Goal: Information Seeking & Learning: Learn about a topic

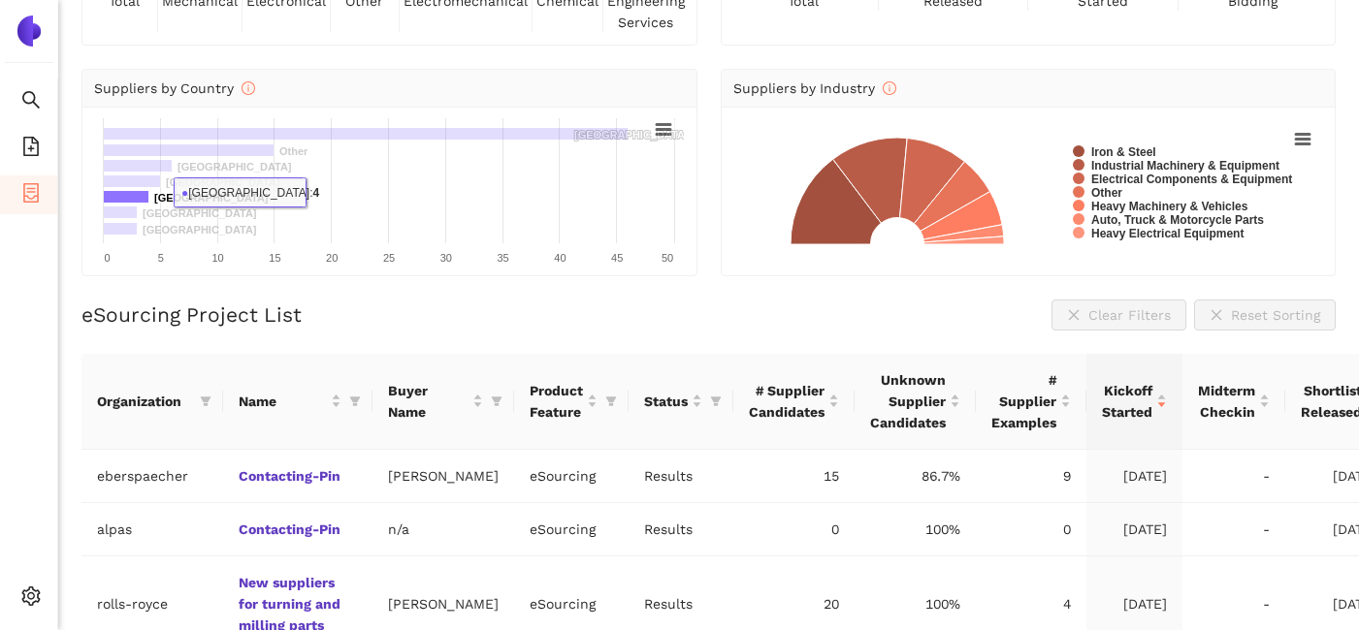
scroll to position [296, 0]
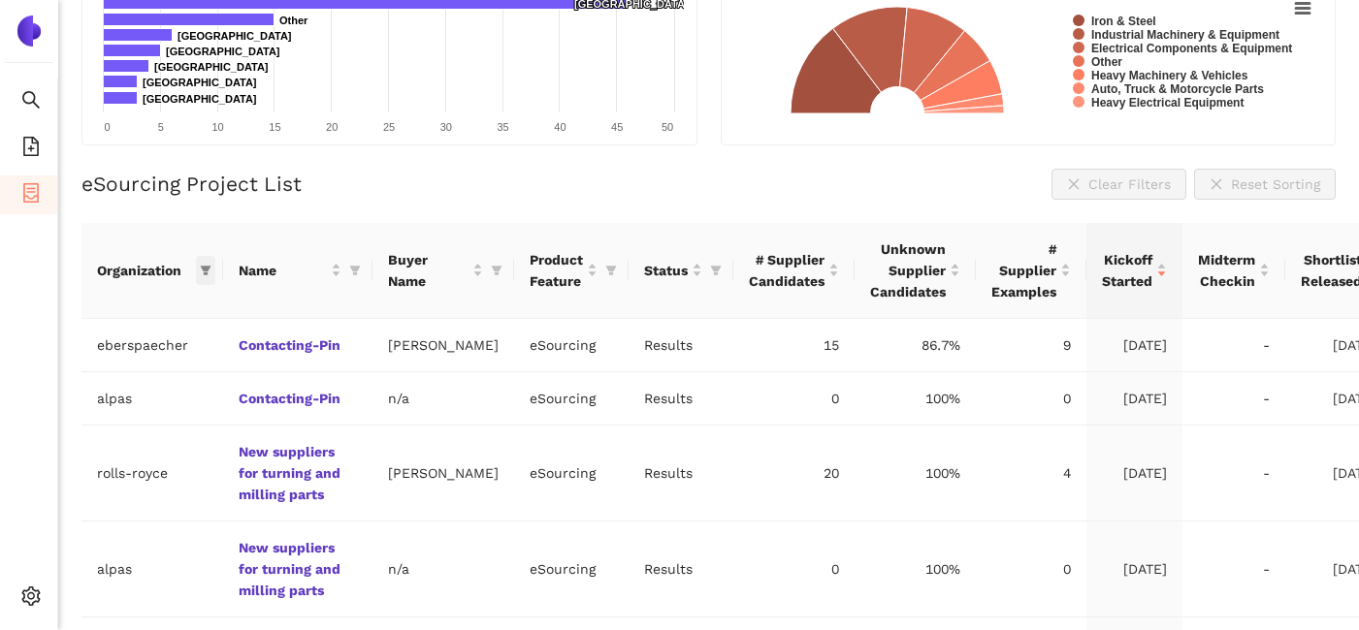
click at [204, 278] on span at bounding box center [205, 270] width 19 height 29
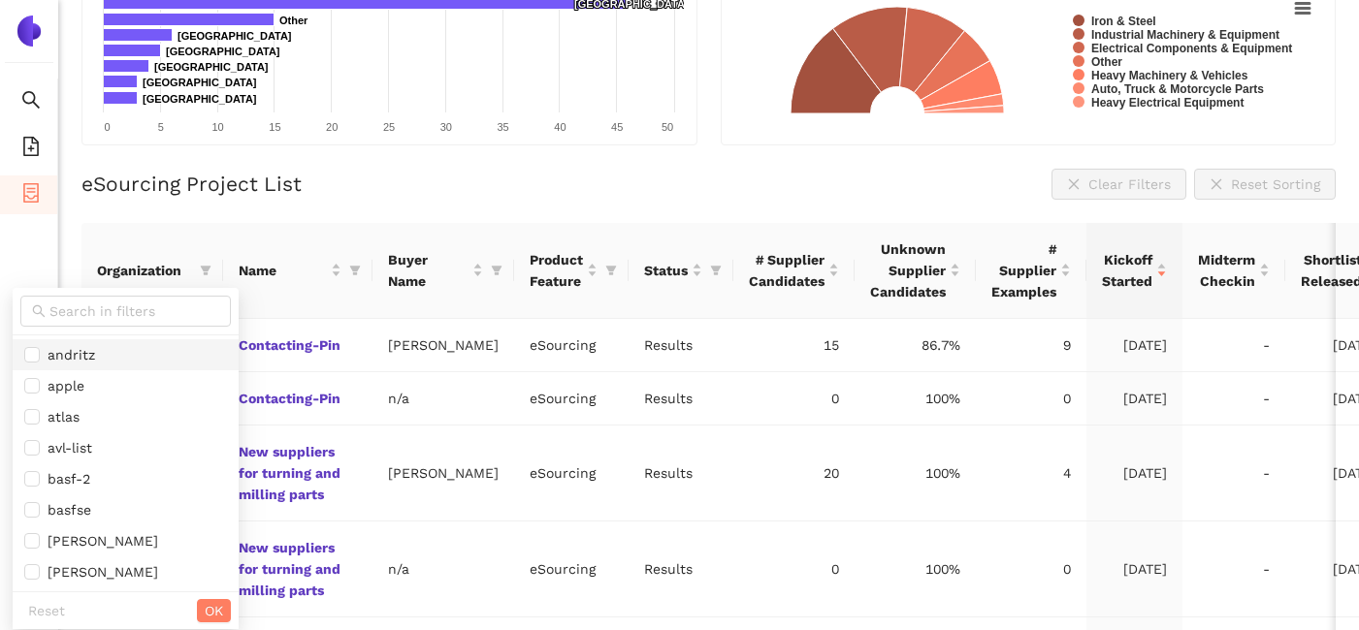
scroll to position [127, 0]
click at [75, 447] on span "avl-list" at bounding box center [66, 445] width 52 height 16
checkbox input "true"
click at [205, 609] on span "OK" at bounding box center [214, 610] width 18 height 21
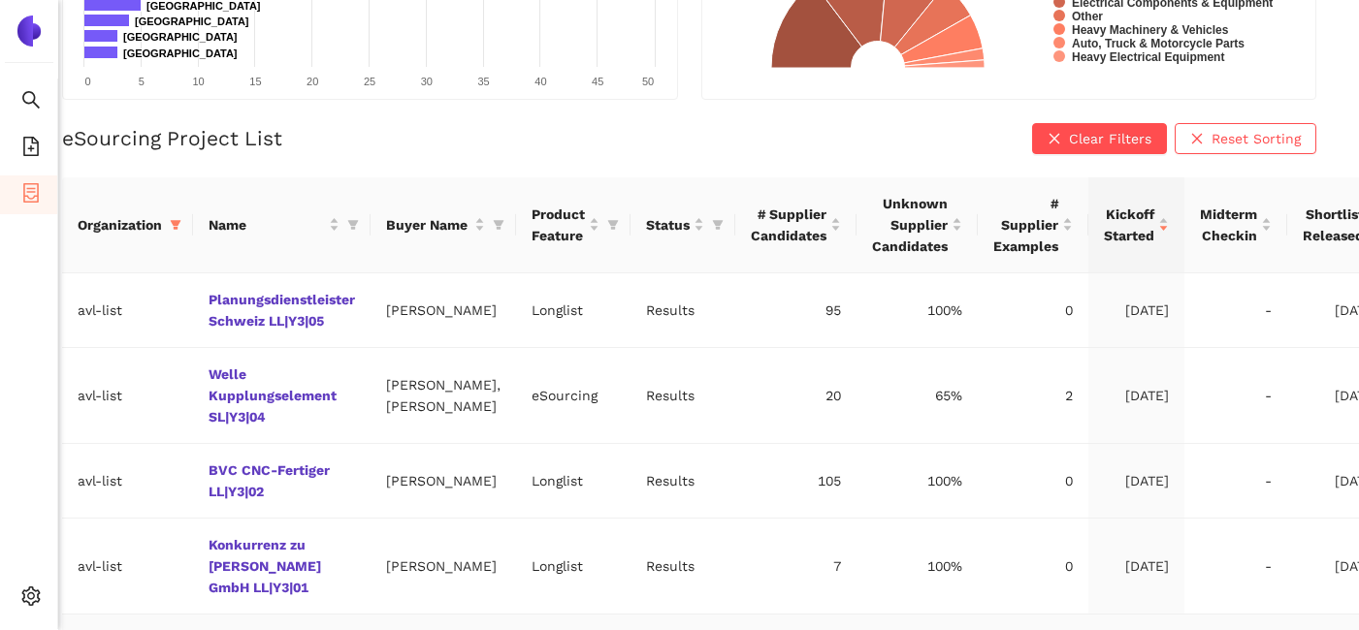
scroll to position [168, 19]
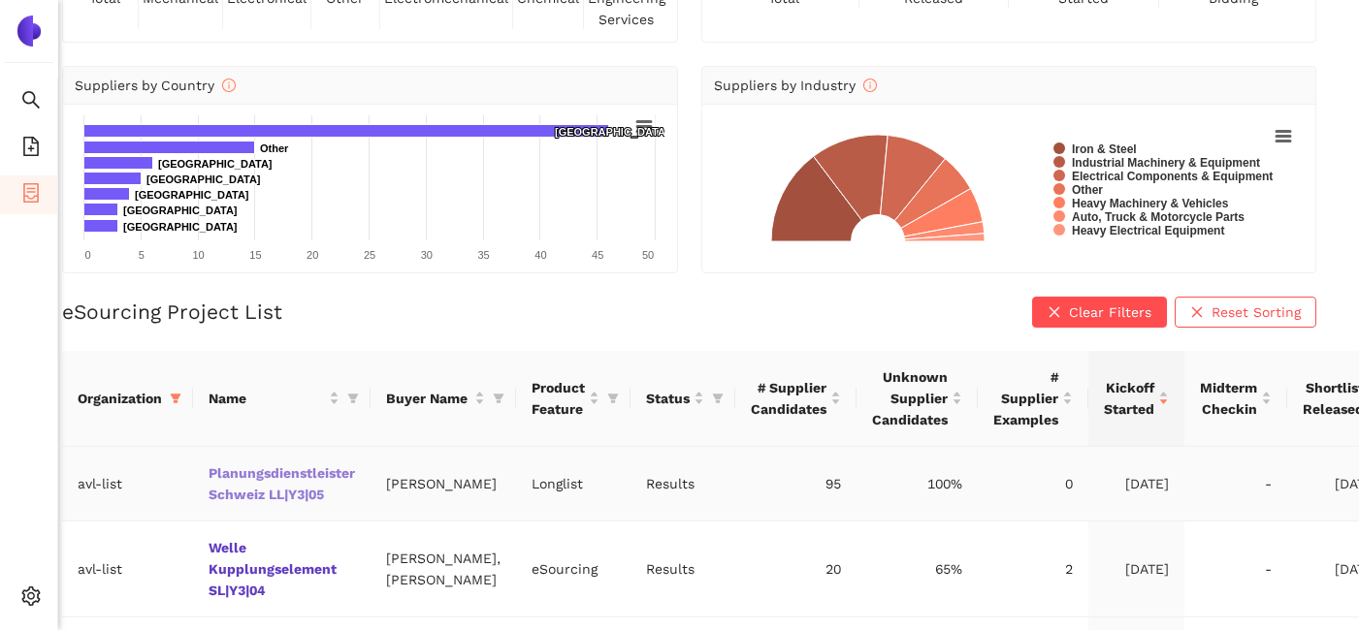
click at [0, 0] on link "Planungsdienstleister Schweiz LL|Y3|05" at bounding box center [0, 0] width 0 height 0
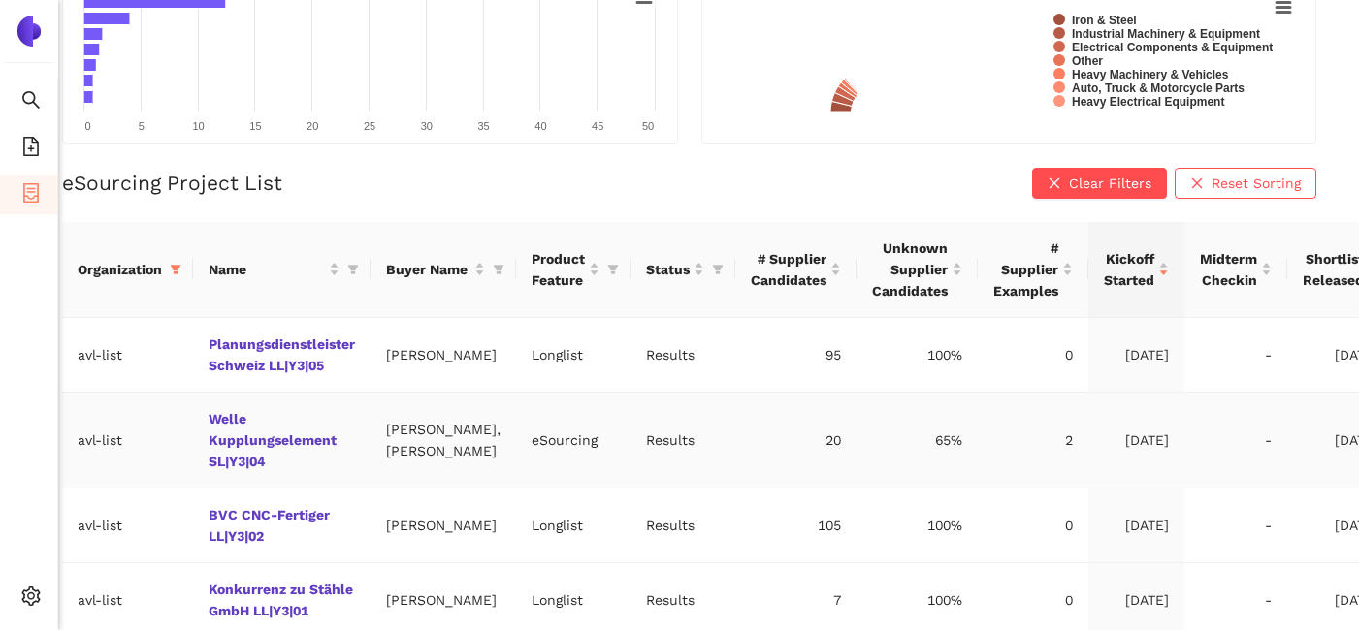
scroll to position [299, 19]
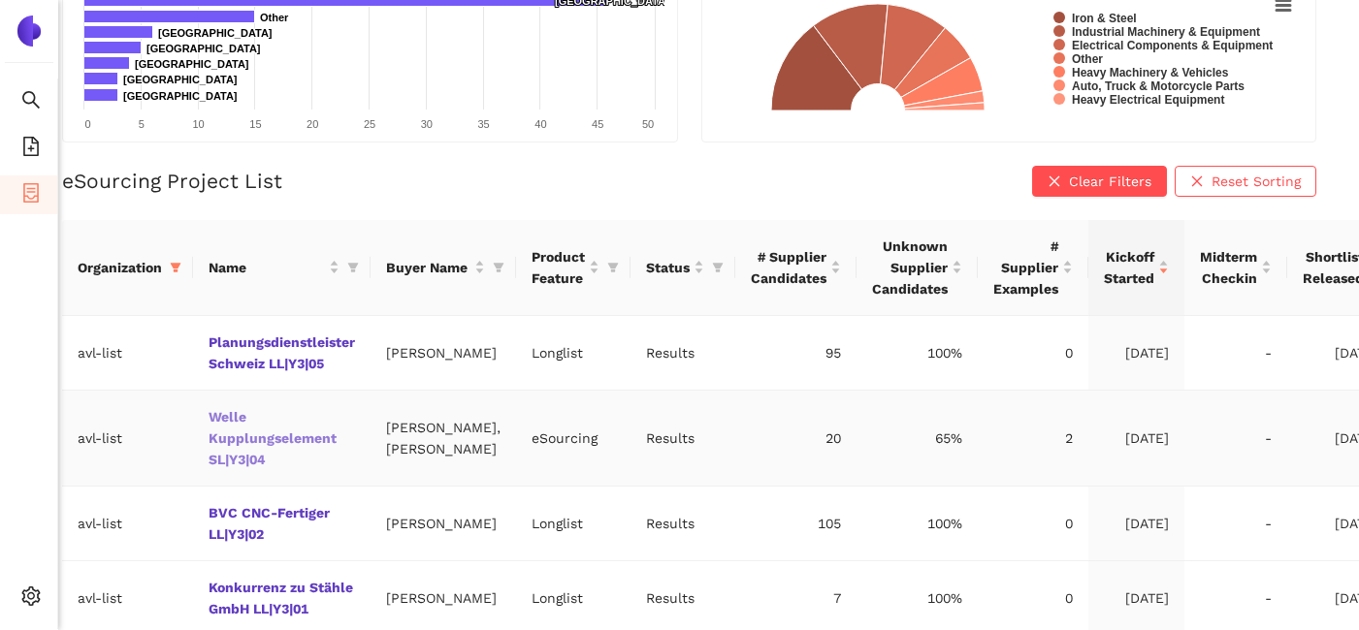
click at [0, 0] on link "Welle Kupplungselement SL|Y3|04" at bounding box center [0, 0] width 0 height 0
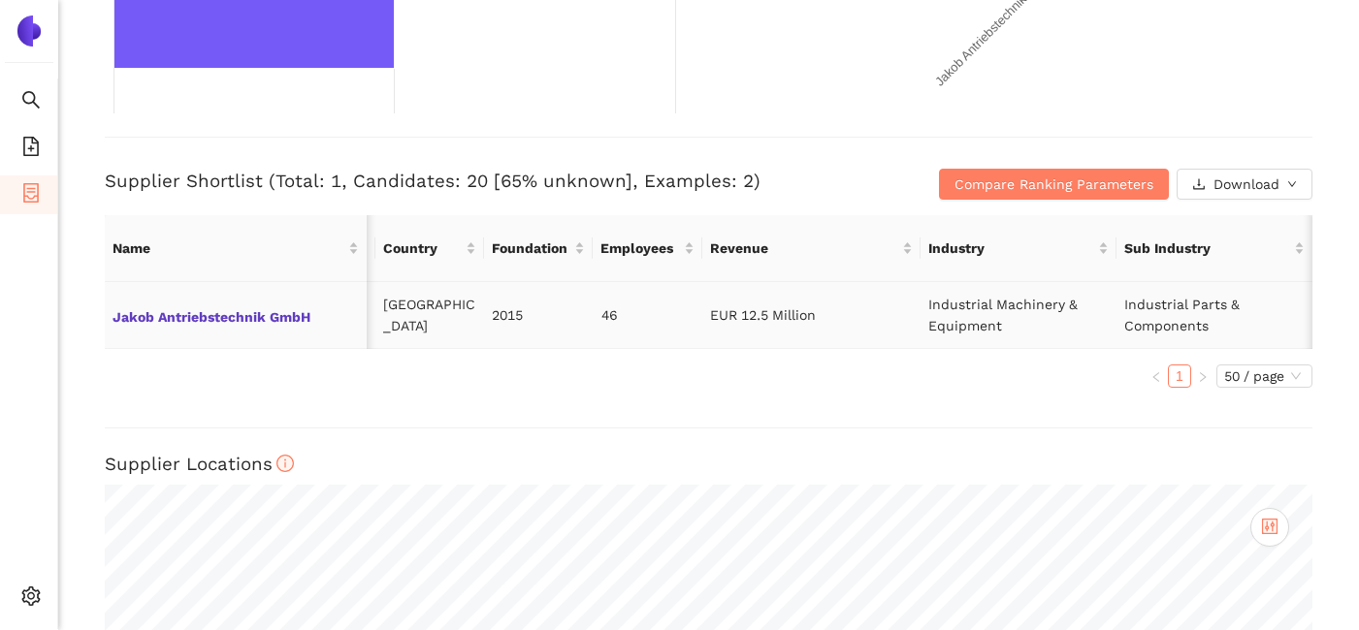
scroll to position [0, 88]
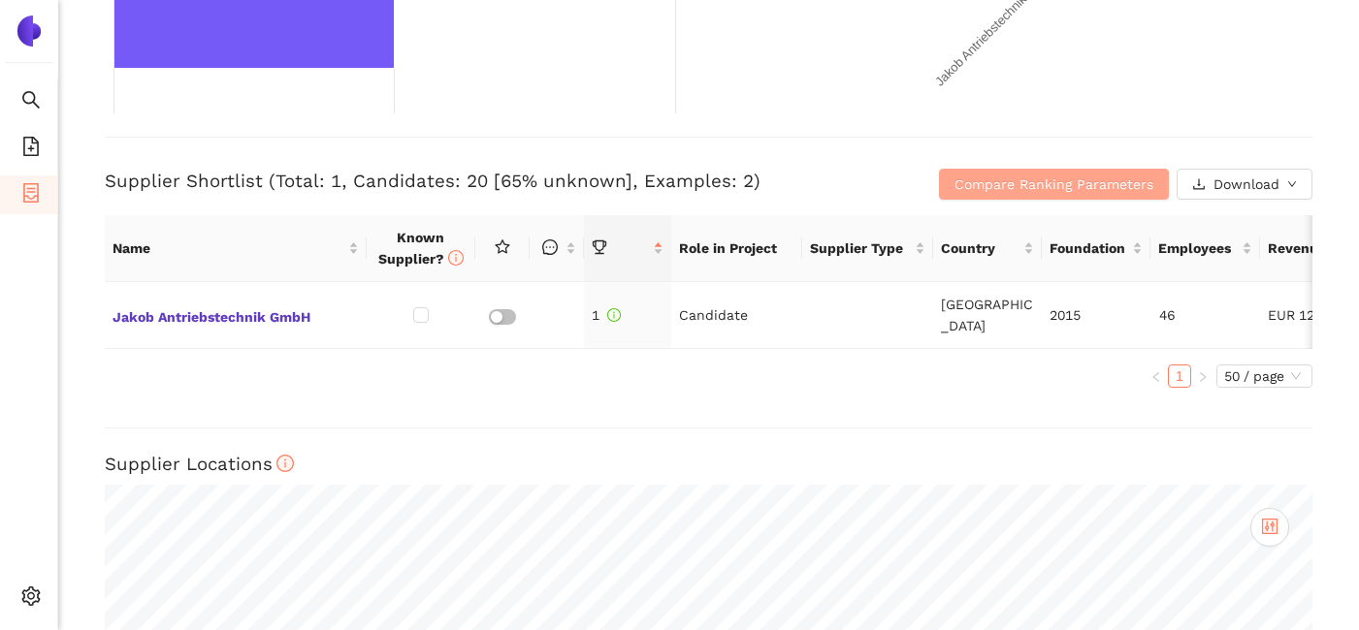
click at [1082, 187] on span "Compare Ranking Parameters" at bounding box center [1053, 184] width 199 height 21
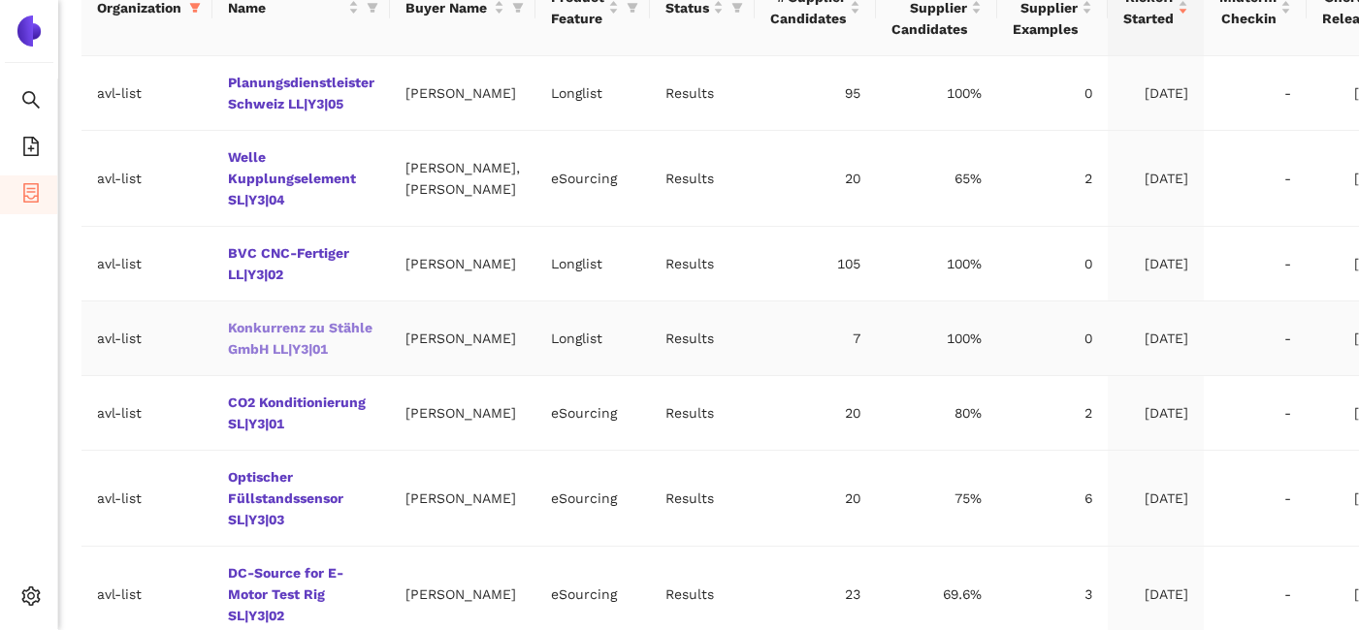
click at [0, 0] on link "Konkurrenz zu Stähle GmbH LL|Y3|01" at bounding box center [0, 0] width 0 height 0
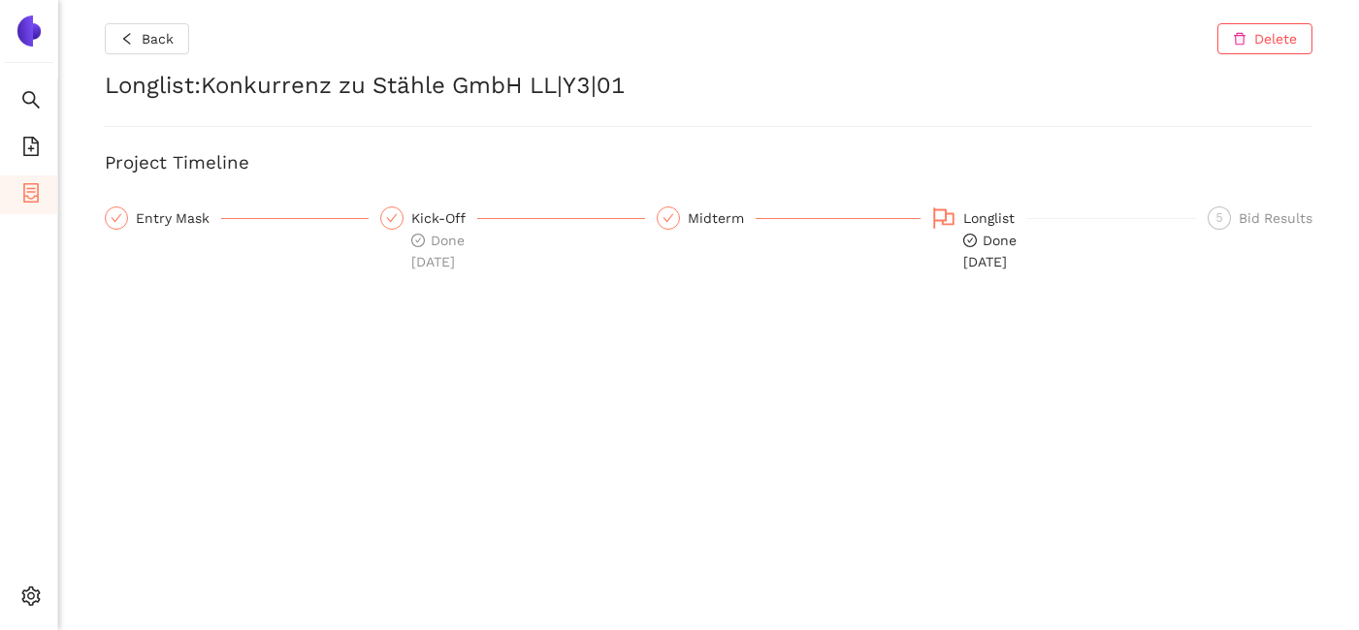
click at [137, 59] on div "Back Delete Longlist : Konkurrenz zu Stähle GmbH LL|Y3|01 Project Timeline Entr…" at bounding box center [708, 315] width 1301 height 630
click at [136, 53] on button "Back" at bounding box center [147, 38] width 84 height 31
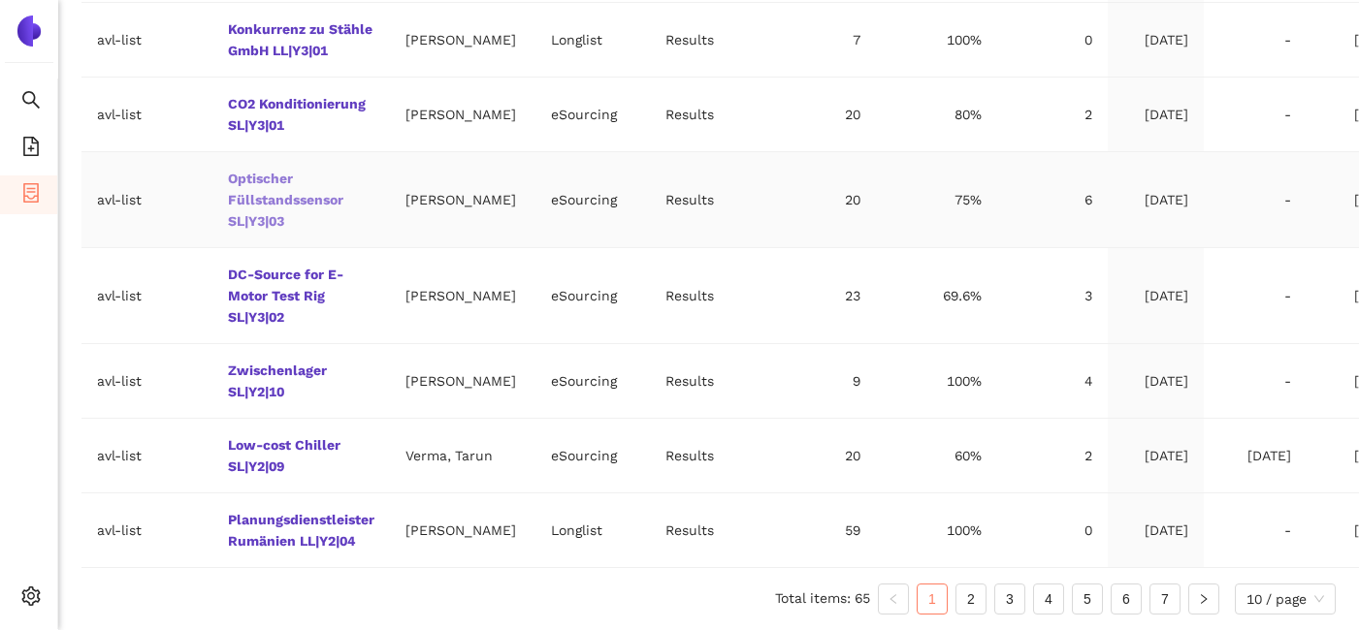
click at [0, 0] on link "Optischer Füllstandssensor SL|Y3|03" at bounding box center [0, 0] width 0 height 0
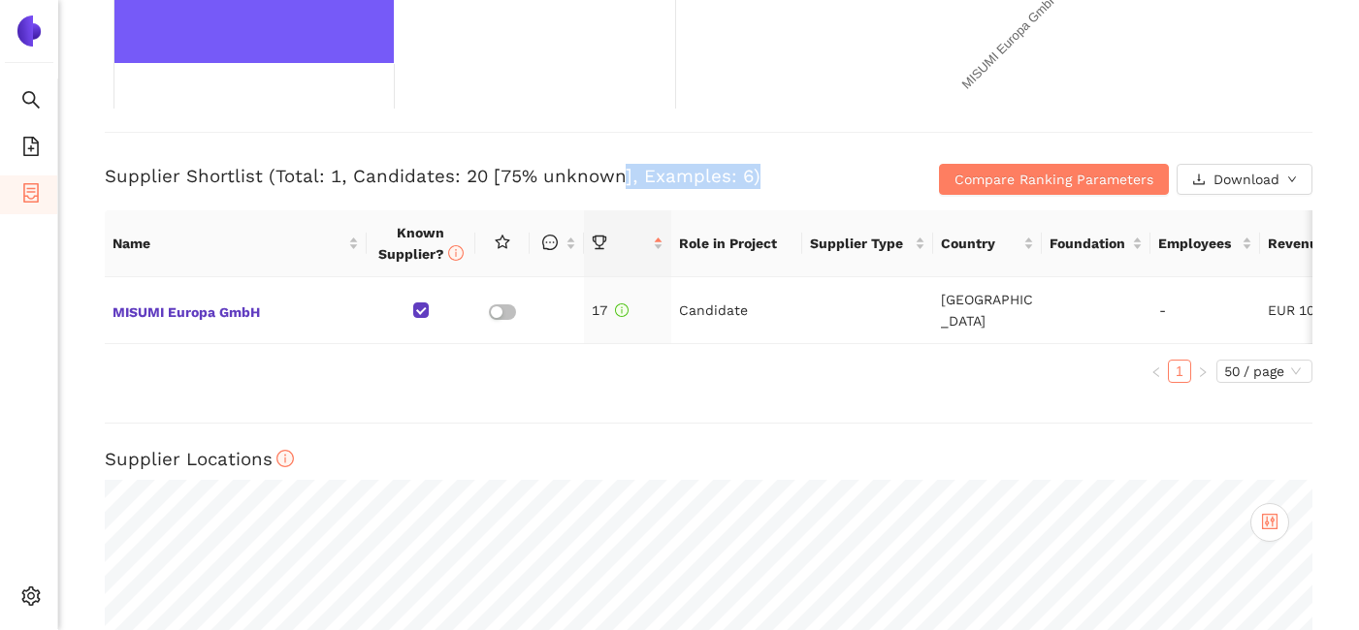
drag, startPoint x: 617, startPoint y: 179, endPoint x: 743, endPoint y: 169, distance: 126.5
click at [743, 169] on h3 "Supplier Shortlist (Total: 1, Candidates: 20 [75% unknown], Examples: 6)" at bounding box center [507, 176] width 805 height 25
drag, startPoint x: 743, startPoint y: 175, endPoint x: 467, endPoint y: 169, distance: 276.5
click at [467, 169] on h3 "Supplier Shortlist (Total: 1, Candidates: 20 [75% unknown], Examples: 6)" at bounding box center [507, 176] width 805 height 25
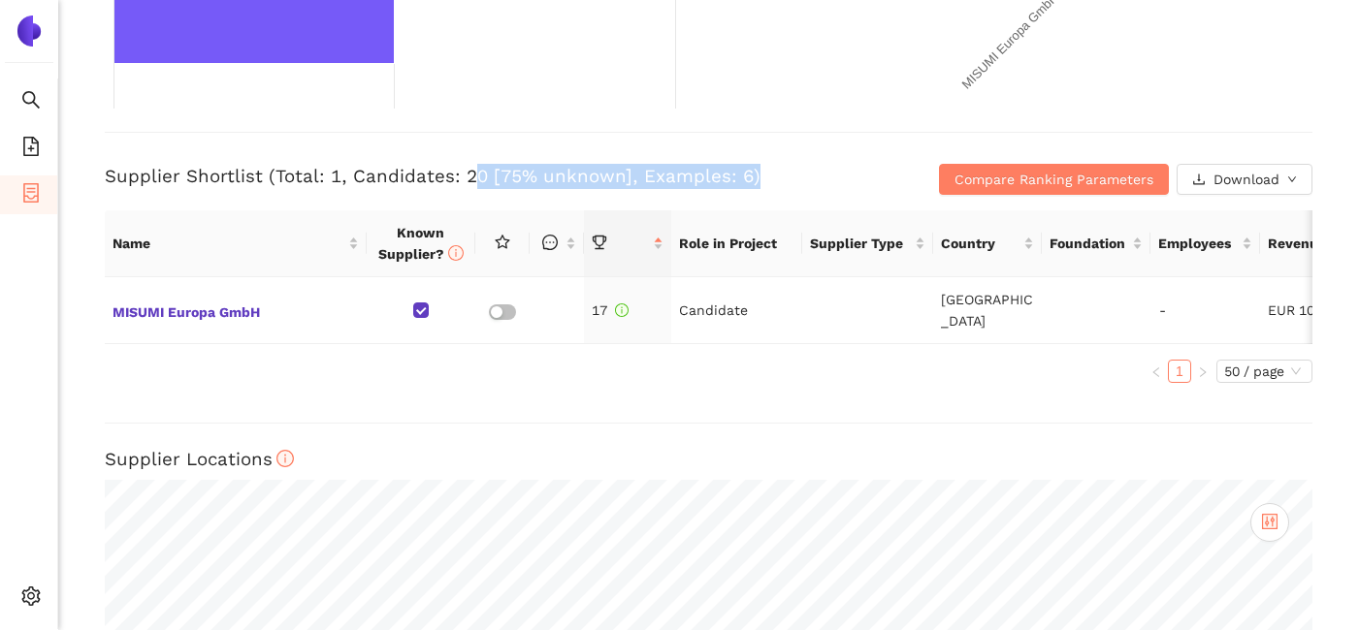
click at [467, 169] on h3 "Supplier Shortlist (Total: 1, Candidates: 20 [75% unknown], Examples: 6)" at bounding box center [507, 176] width 805 height 25
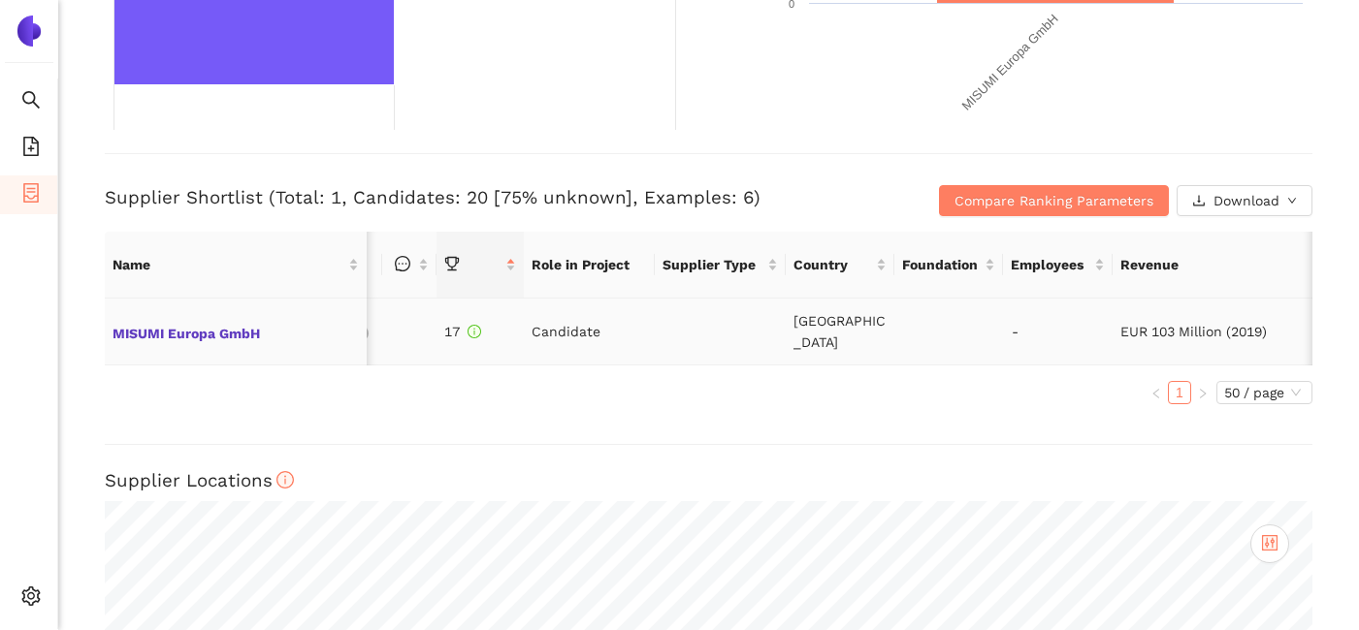
scroll to position [0, 167]
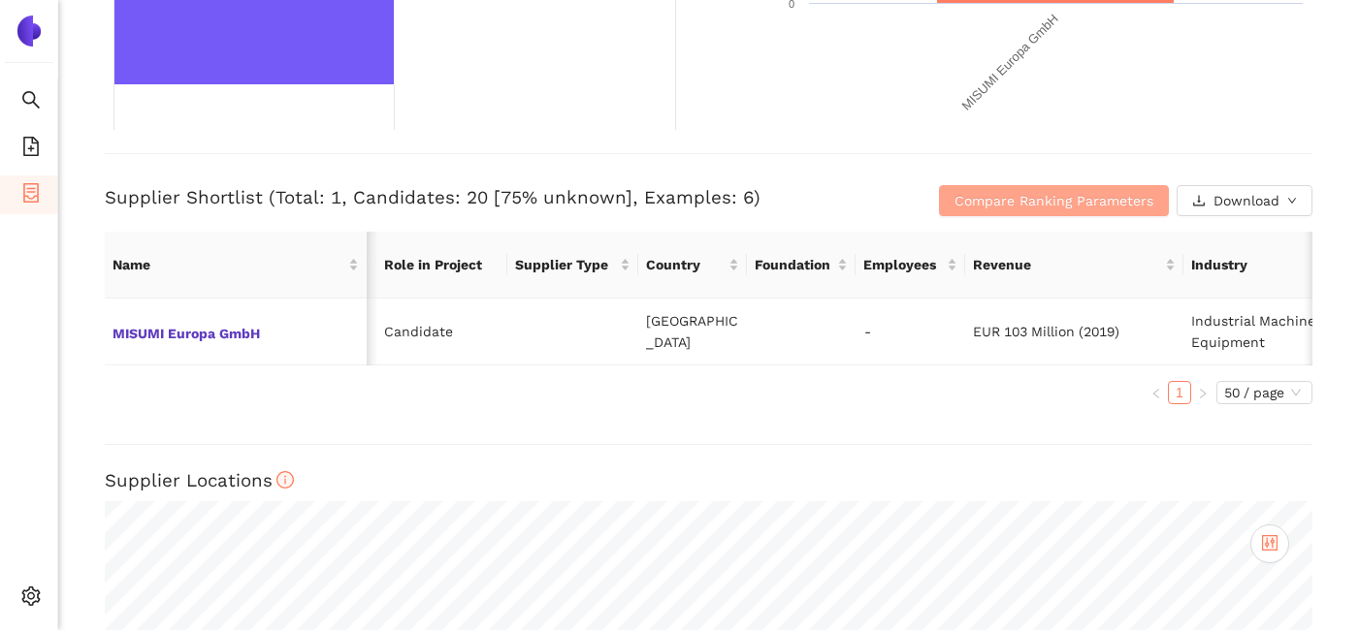
click at [1049, 204] on span "Compare Ranking Parameters" at bounding box center [1053, 200] width 199 height 21
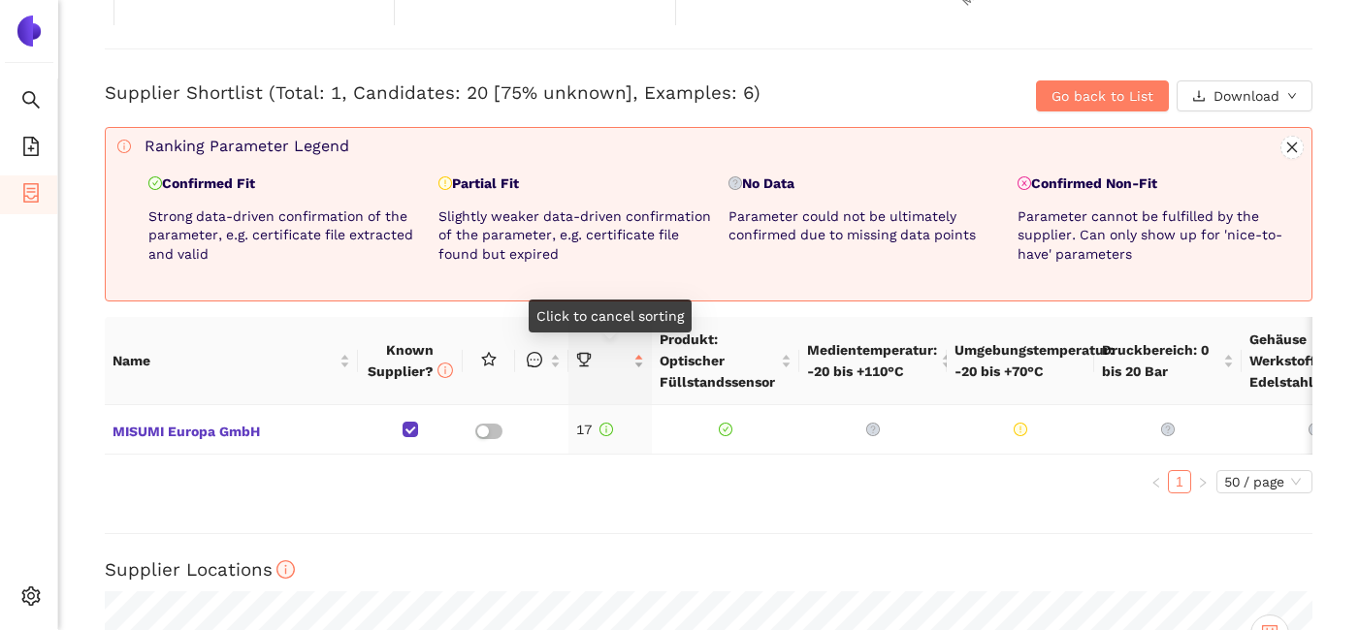
click at [642, 361] on div at bounding box center [610, 360] width 69 height 21
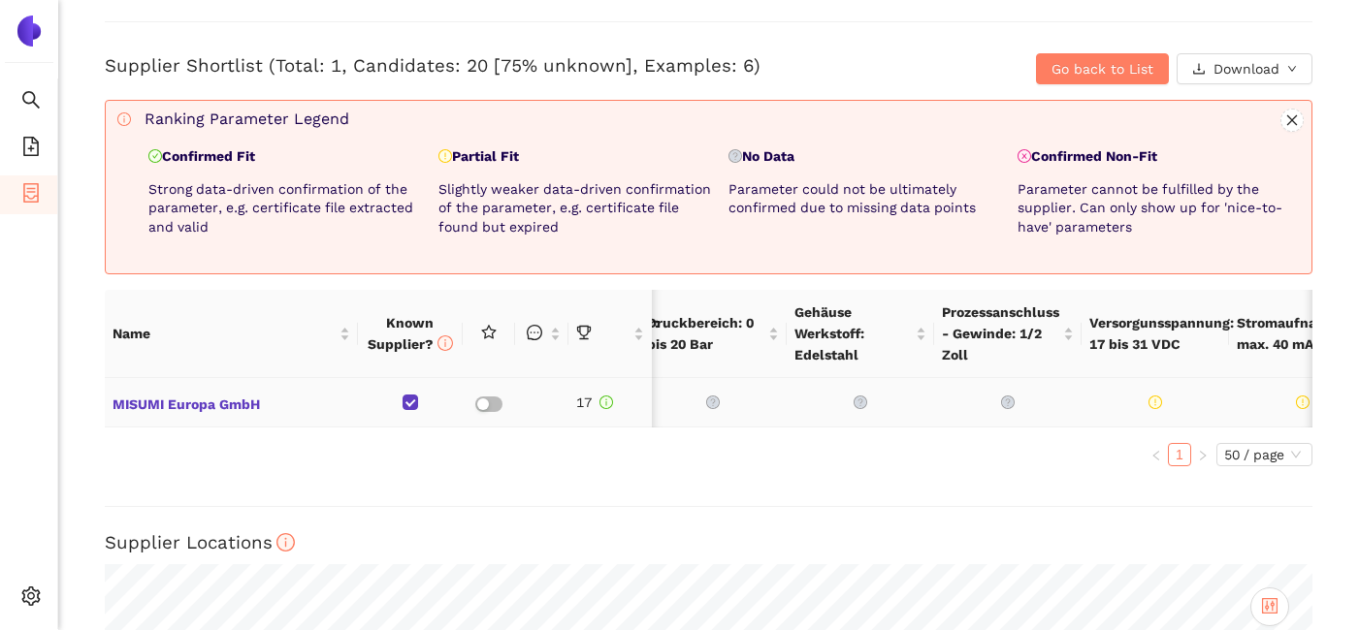
scroll to position [0, 493]
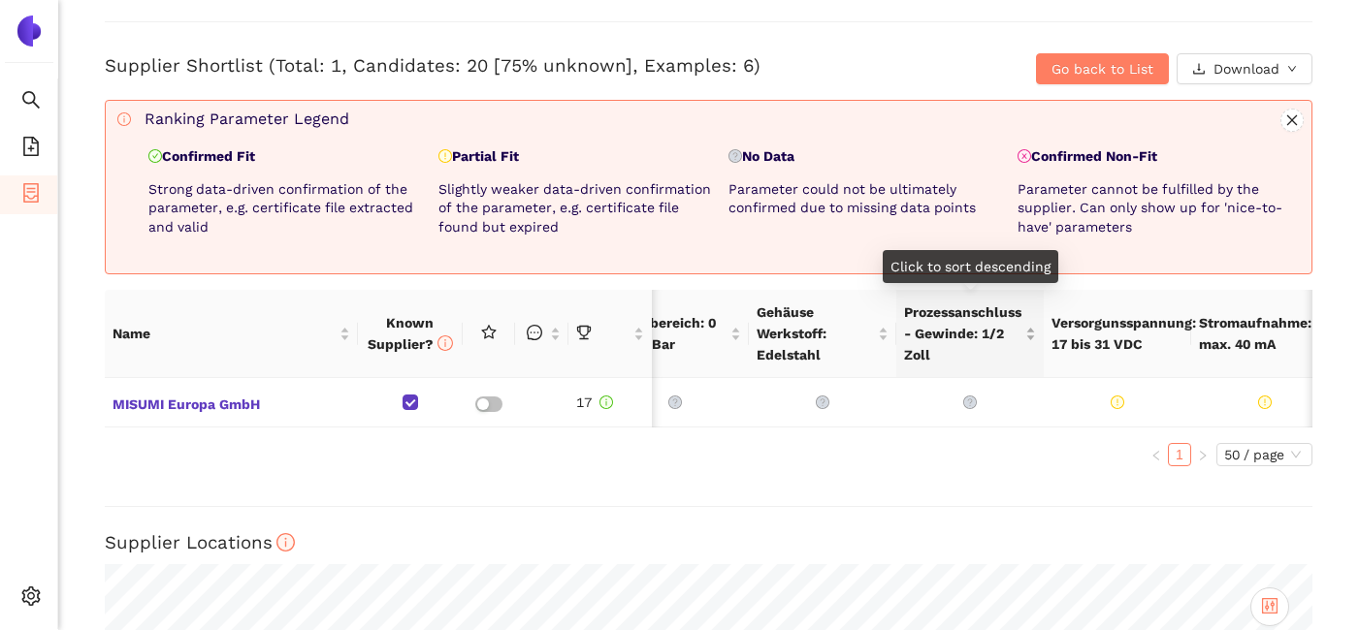
click at [960, 330] on span "Prozessanschluss - Gewinde: 1/2 Zoll" at bounding box center [962, 334] width 117 height 64
click at [973, 396] on icon "question-circle" at bounding box center [970, 403] width 14 height 14
click at [972, 404] on icon "question-circle" at bounding box center [970, 404] width 12 height 12
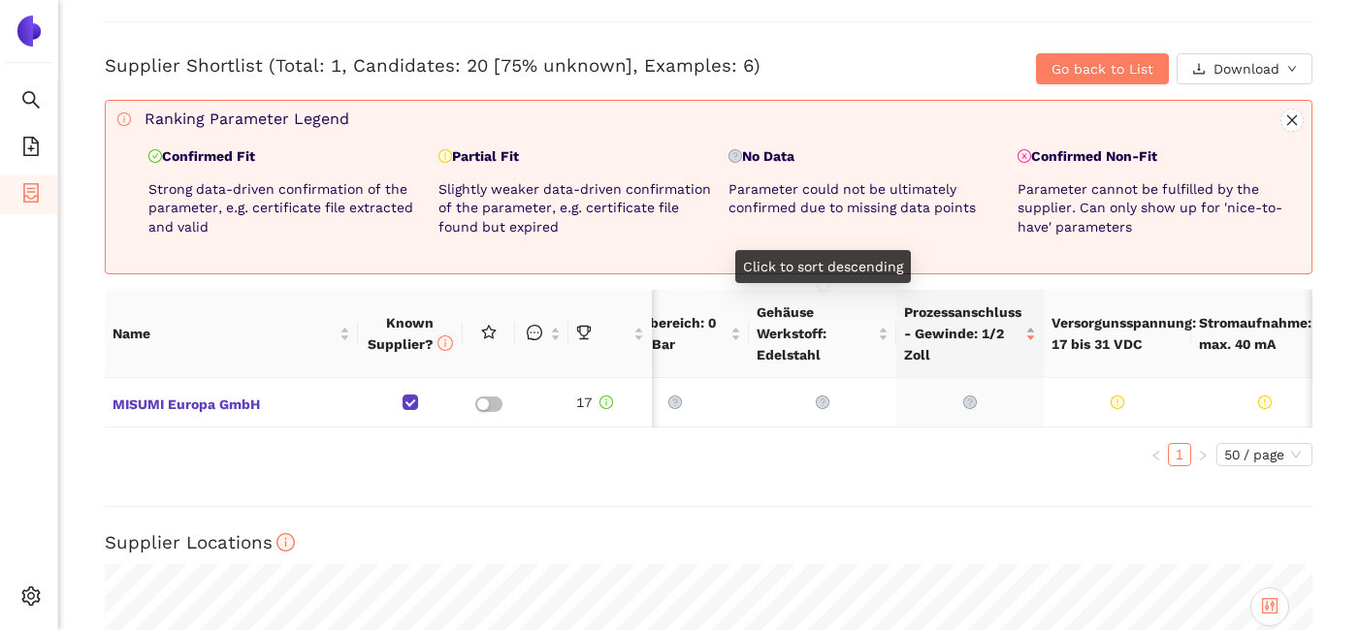
click at [925, 332] on span "Prozessanschluss - Gewinde: 1/2 Zoll" at bounding box center [962, 334] width 117 height 64
click at [815, 392] on td at bounding box center [822, 402] width 147 height 49
click at [822, 403] on icon "question-circle" at bounding box center [823, 403] width 14 height 14
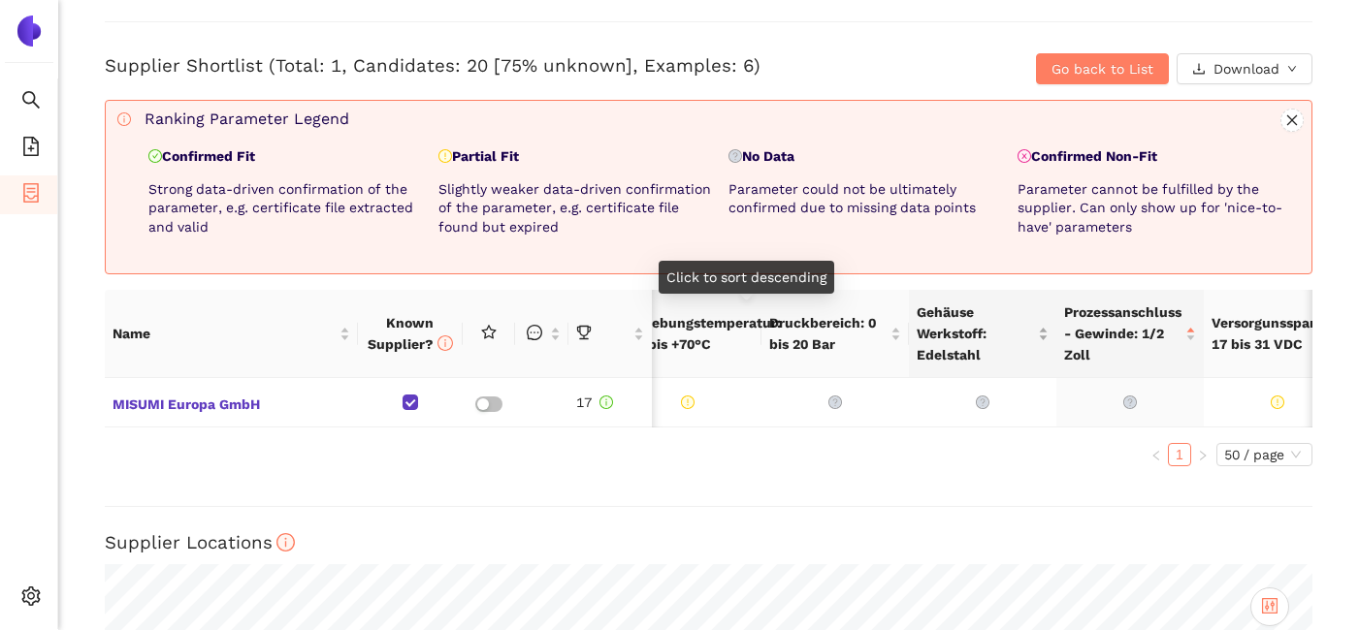
scroll to position [0, 320]
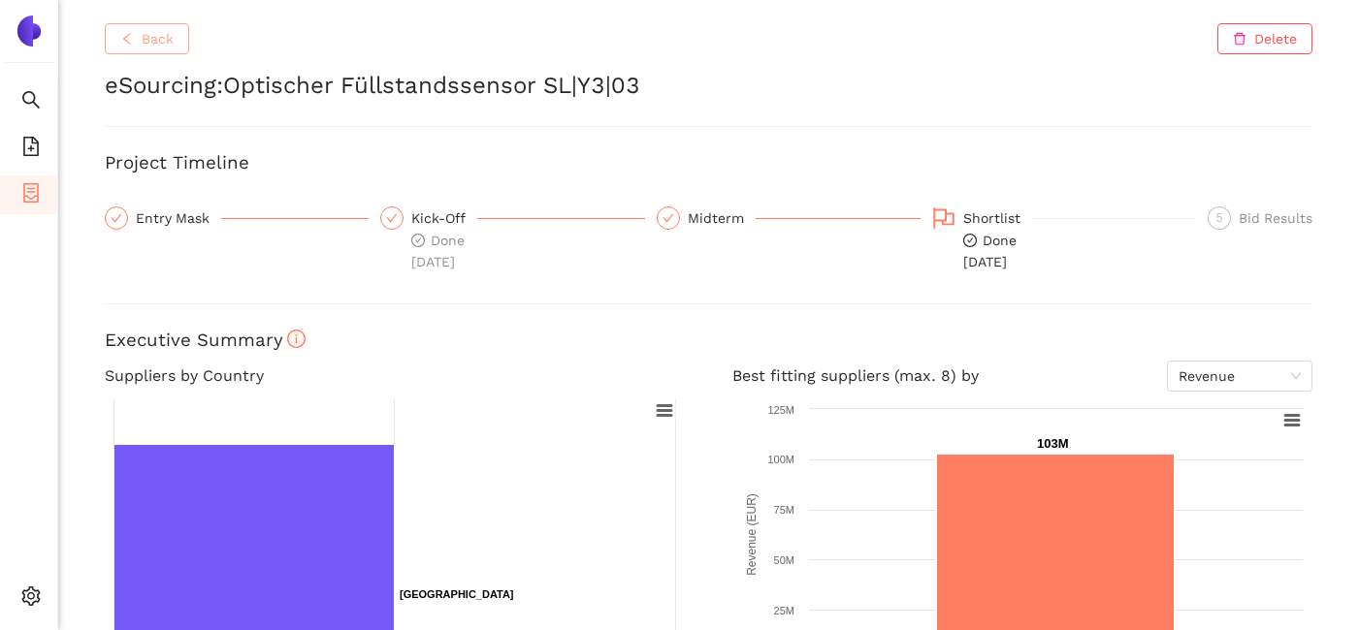
click at [182, 39] on button "Back" at bounding box center [147, 38] width 84 height 31
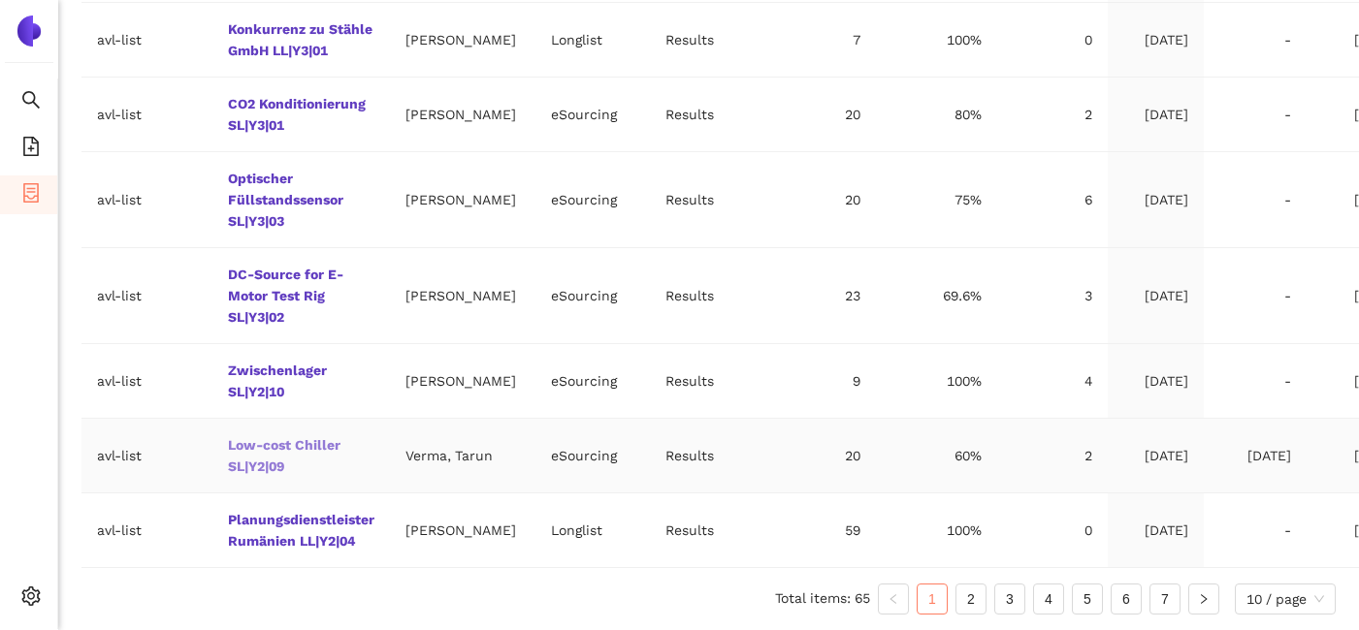
click at [0, 0] on link "Low-cost Chiller SL|Y2|09" at bounding box center [0, 0] width 0 height 0
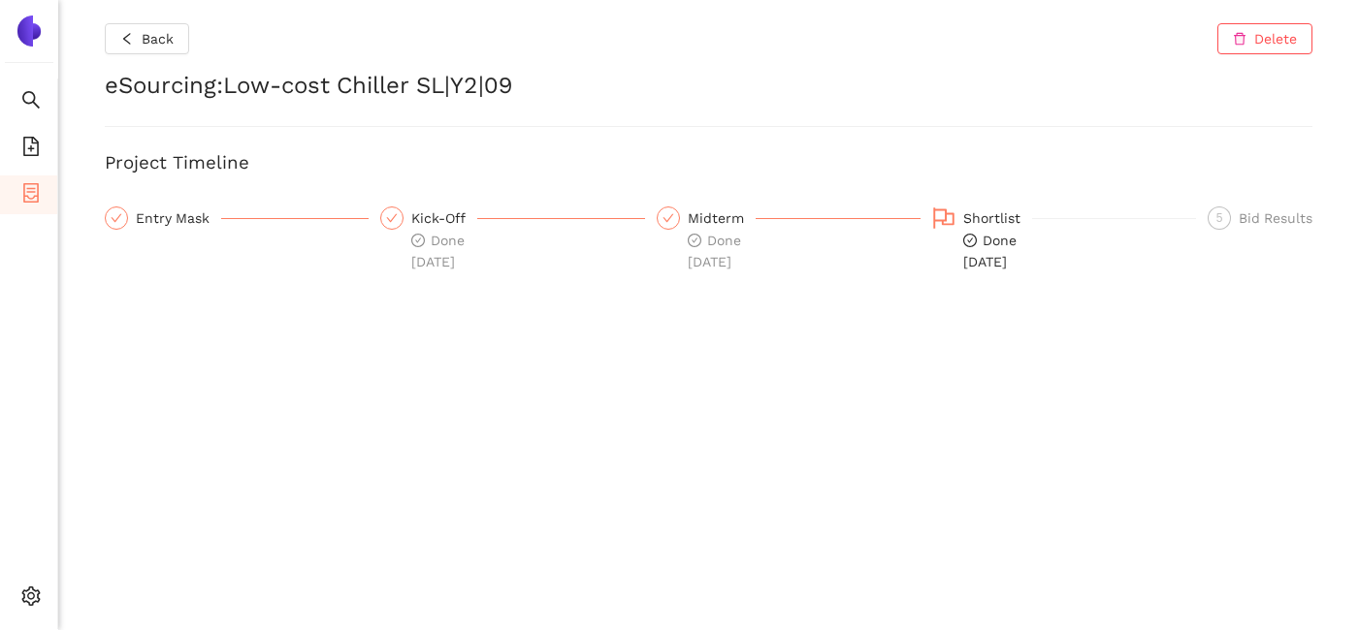
click at [169, 55] on div "Back Delete eSourcing : Low-cost Chiller SL|Y2|09 Project Timeline Entry Mask K…" at bounding box center [708, 315] width 1301 height 630
click at [162, 46] on span "Back" at bounding box center [158, 38] width 32 height 21
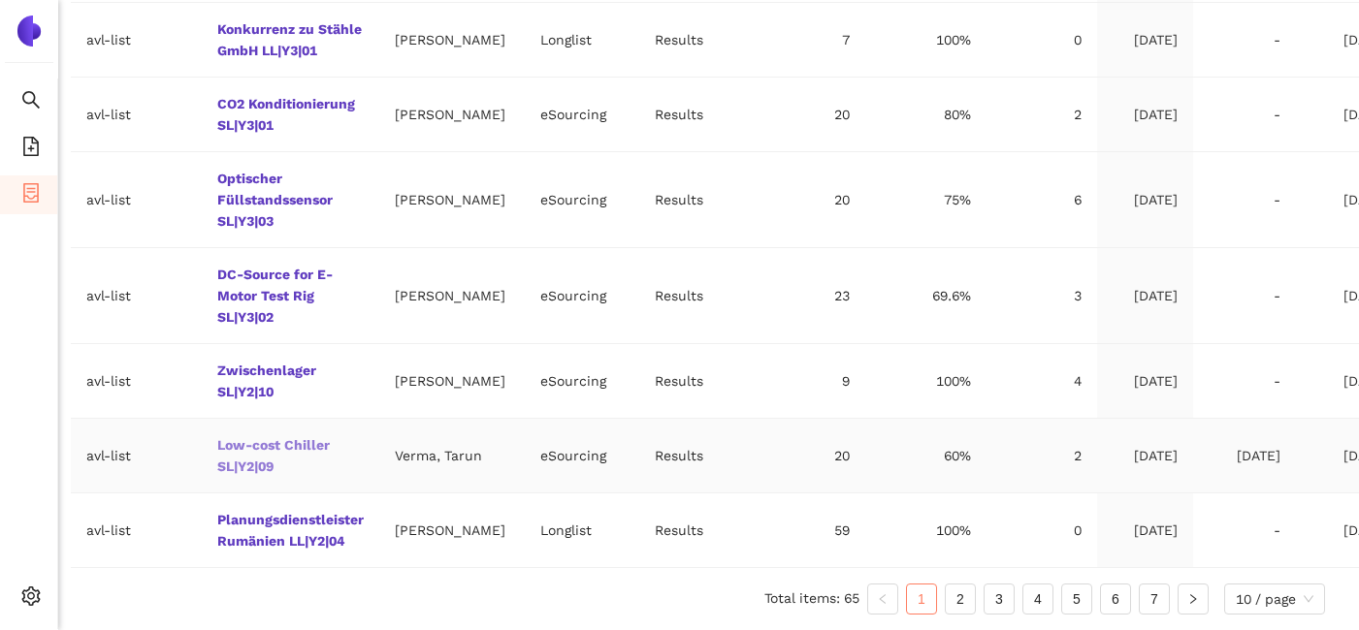
click at [0, 0] on link "Low-cost Chiller SL|Y2|09" at bounding box center [0, 0] width 0 height 0
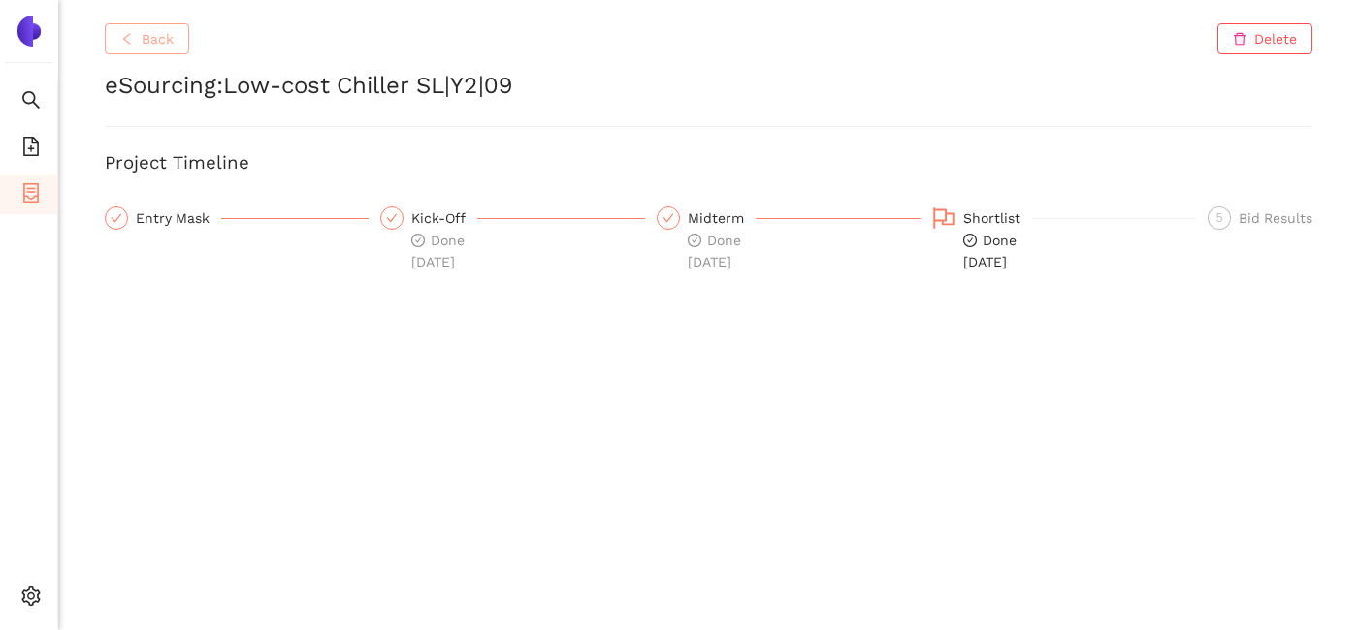
click at [139, 34] on button "Back" at bounding box center [147, 38] width 84 height 31
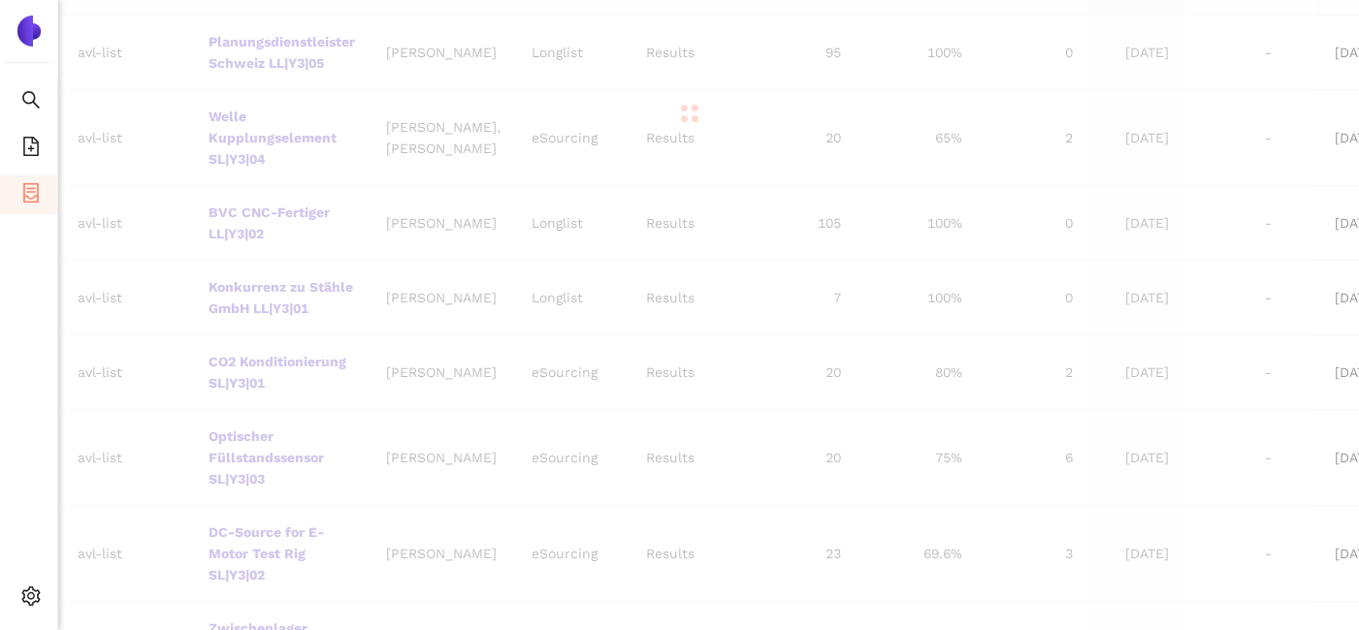
scroll to position [574, 19]
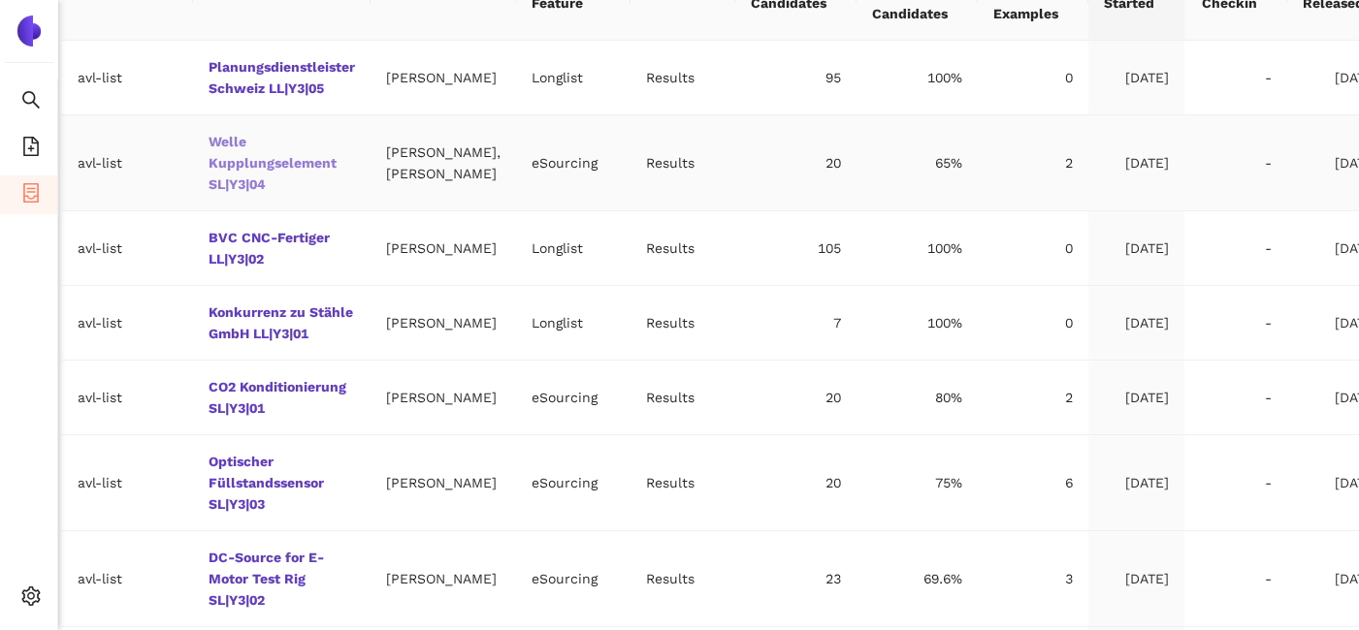
click at [0, 0] on link "Welle Kupplungselement SL|Y3|04" at bounding box center [0, 0] width 0 height 0
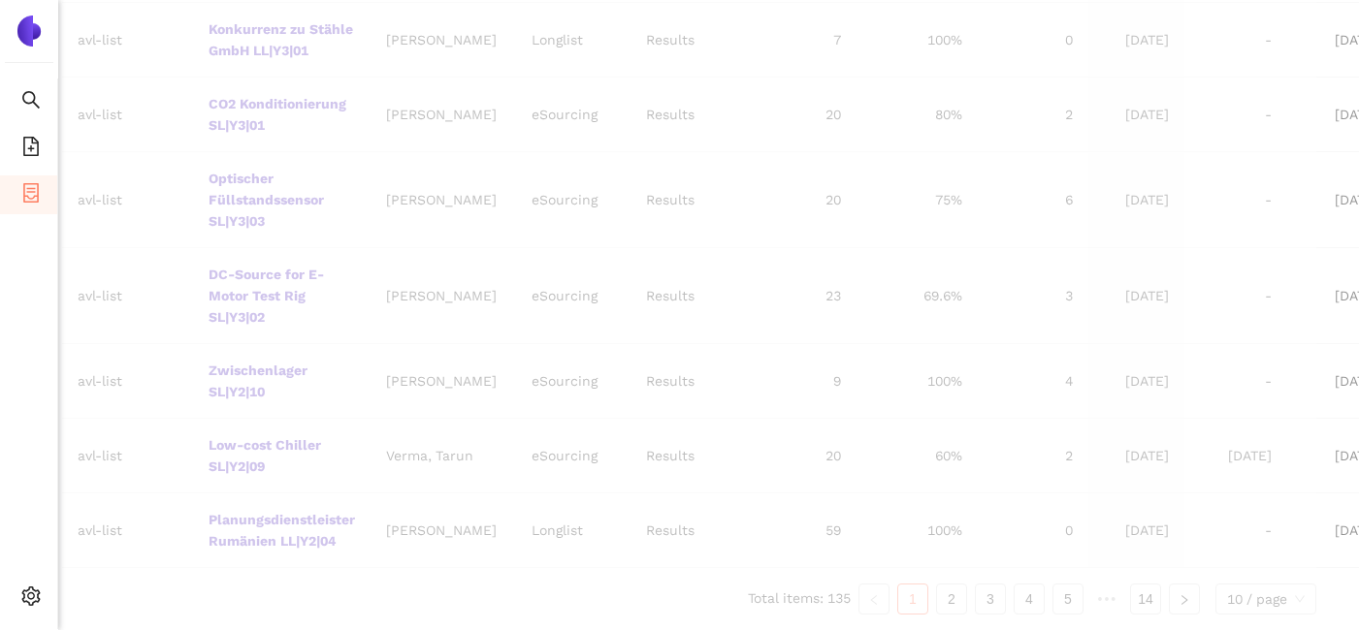
scroll to position [879, 19]
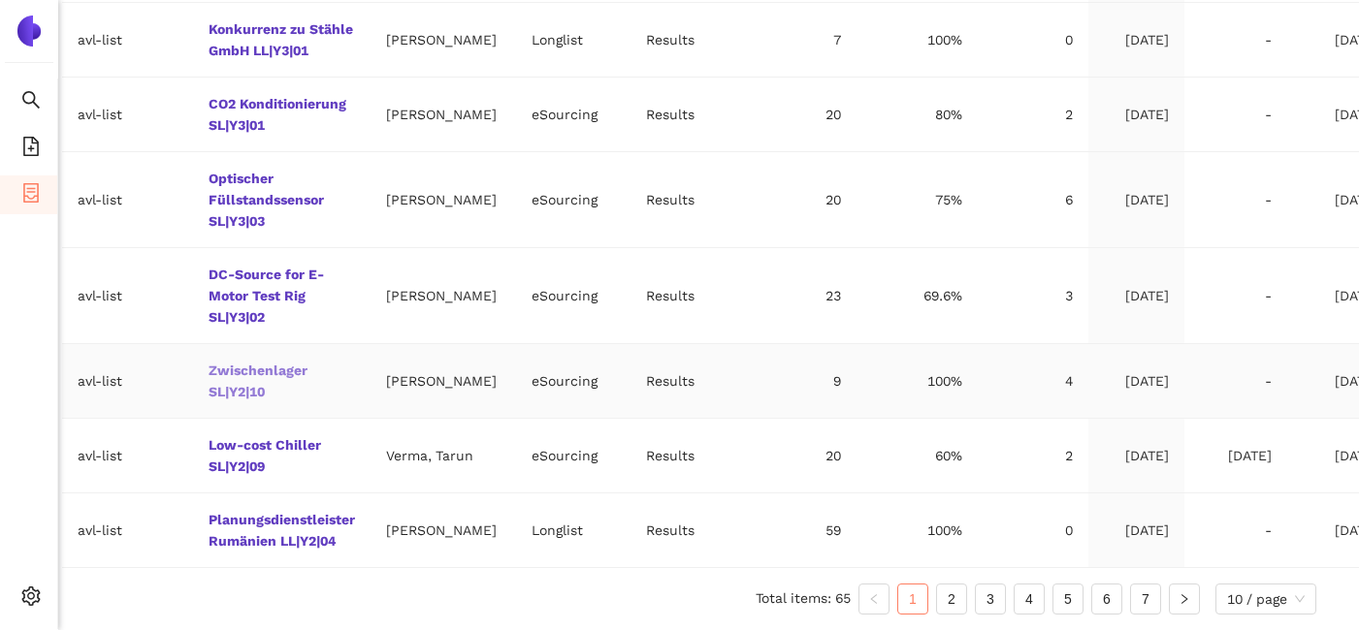
click at [0, 0] on link "Zwischenlager SL|Y2|10" at bounding box center [0, 0] width 0 height 0
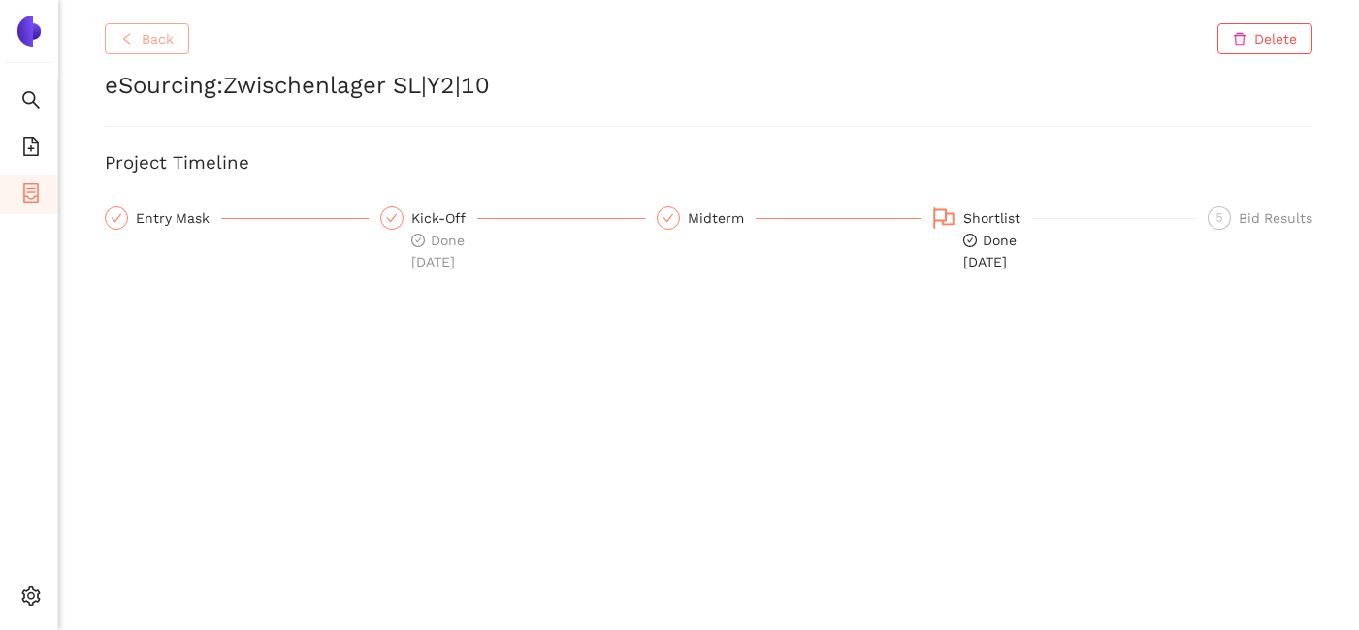
click at [144, 46] on span "Back" at bounding box center [158, 38] width 32 height 21
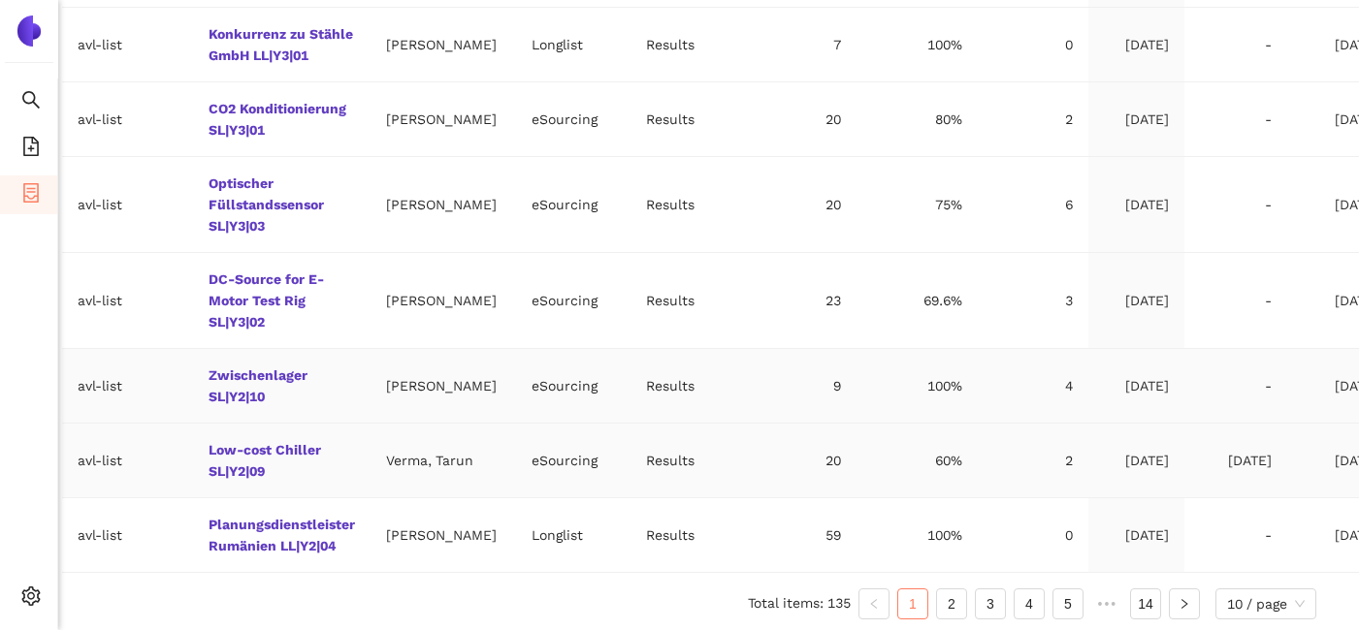
scroll to position [879, 19]
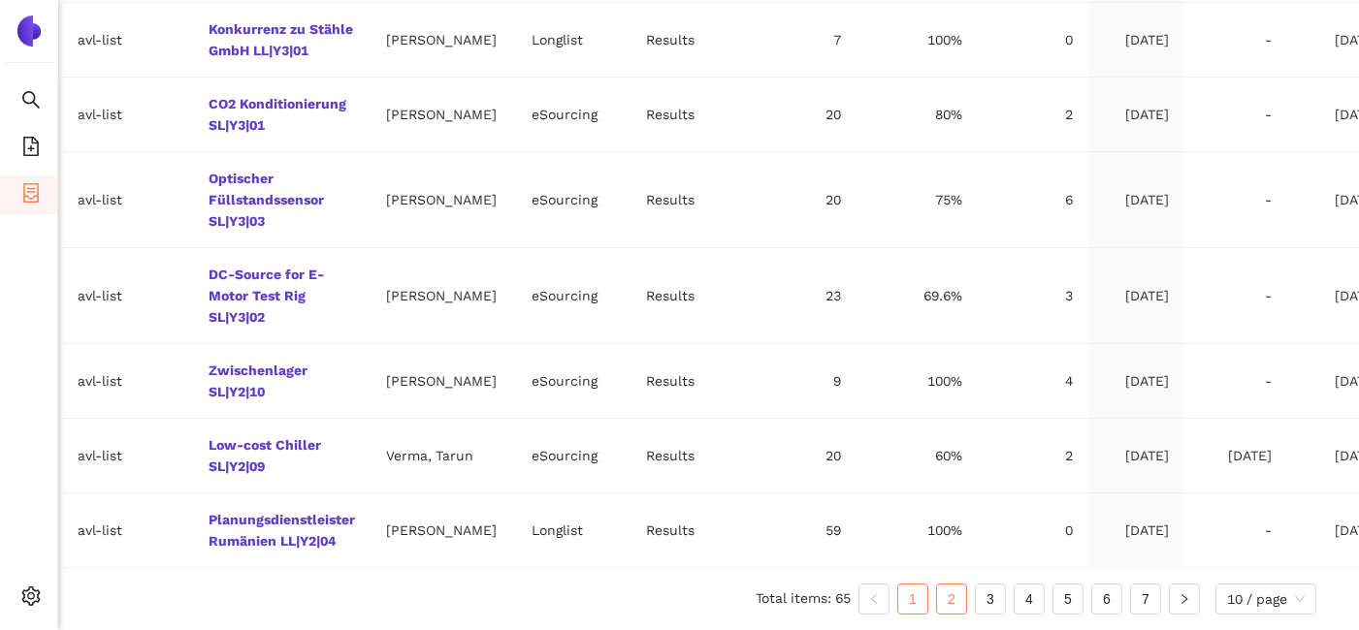
click at [939, 589] on link "2" at bounding box center [951, 599] width 29 height 29
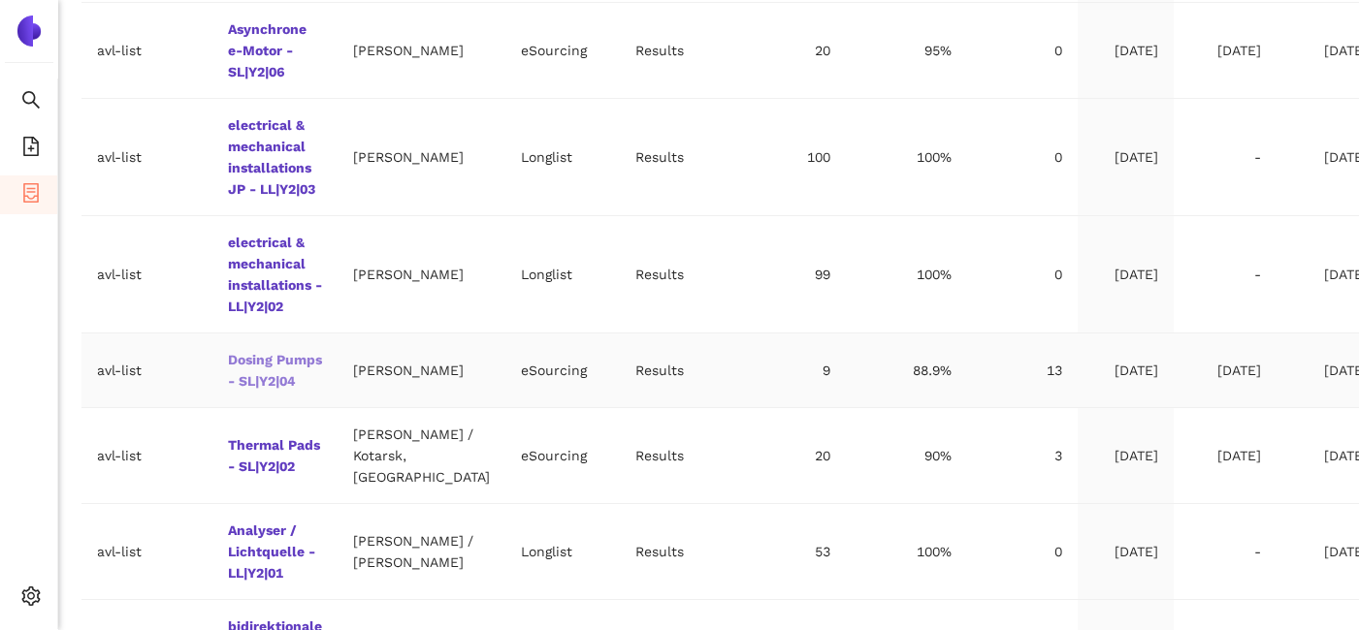
click at [0, 0] on link "Dosing Pumps - SL|Y2|04" at bounding box center [0, 0] width 0 height 0
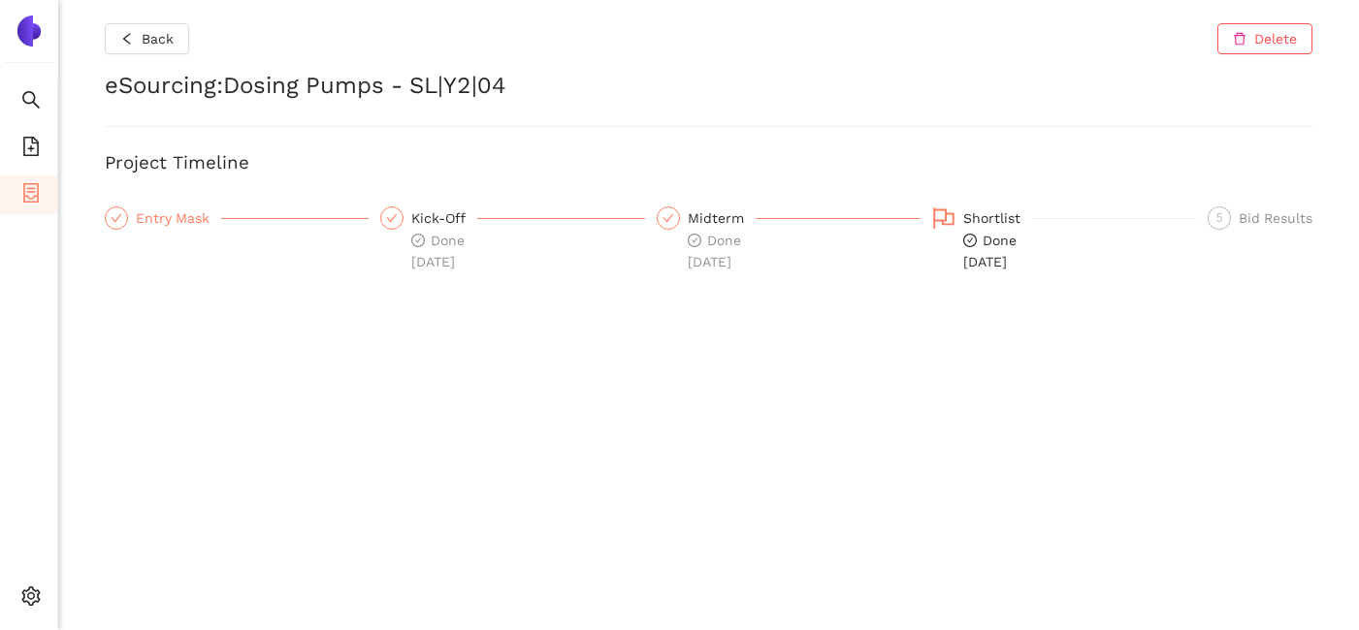
click at [171, 213] on div "Entry Mask" at bounding box center [178, 218] width 85 height 23
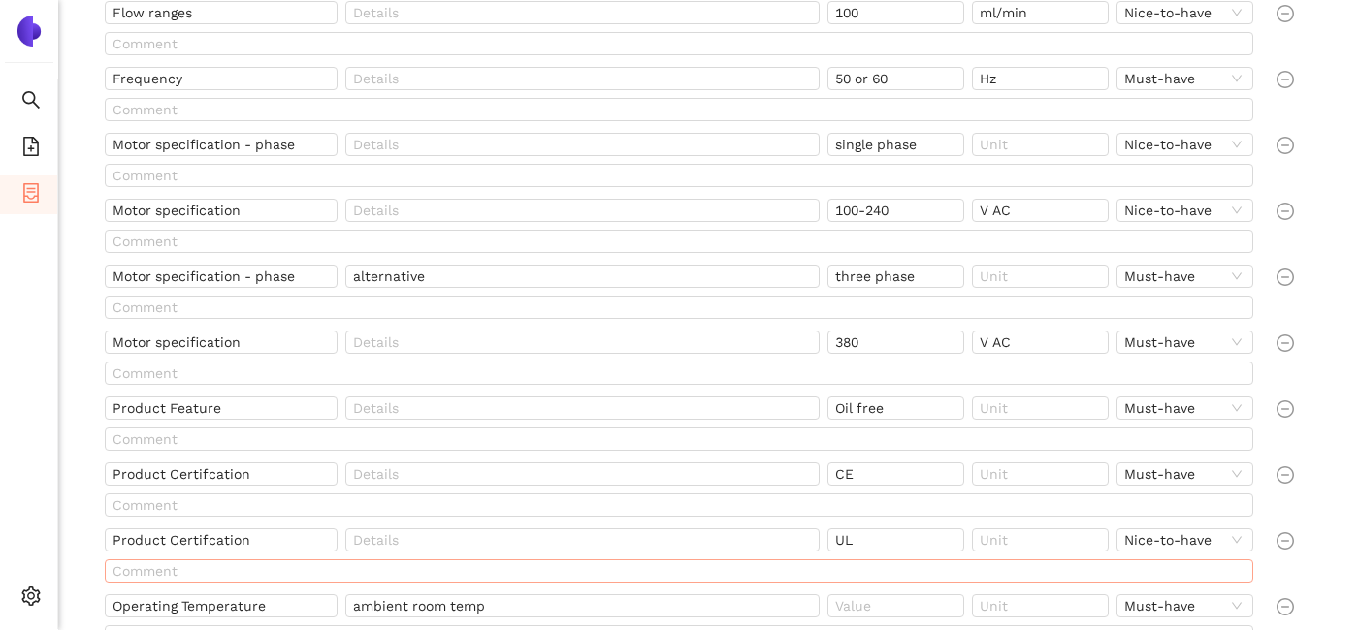
scroll to position [1390, 0]
